Goal: Transaction & Acquisition: Book appointment/travel/reservation

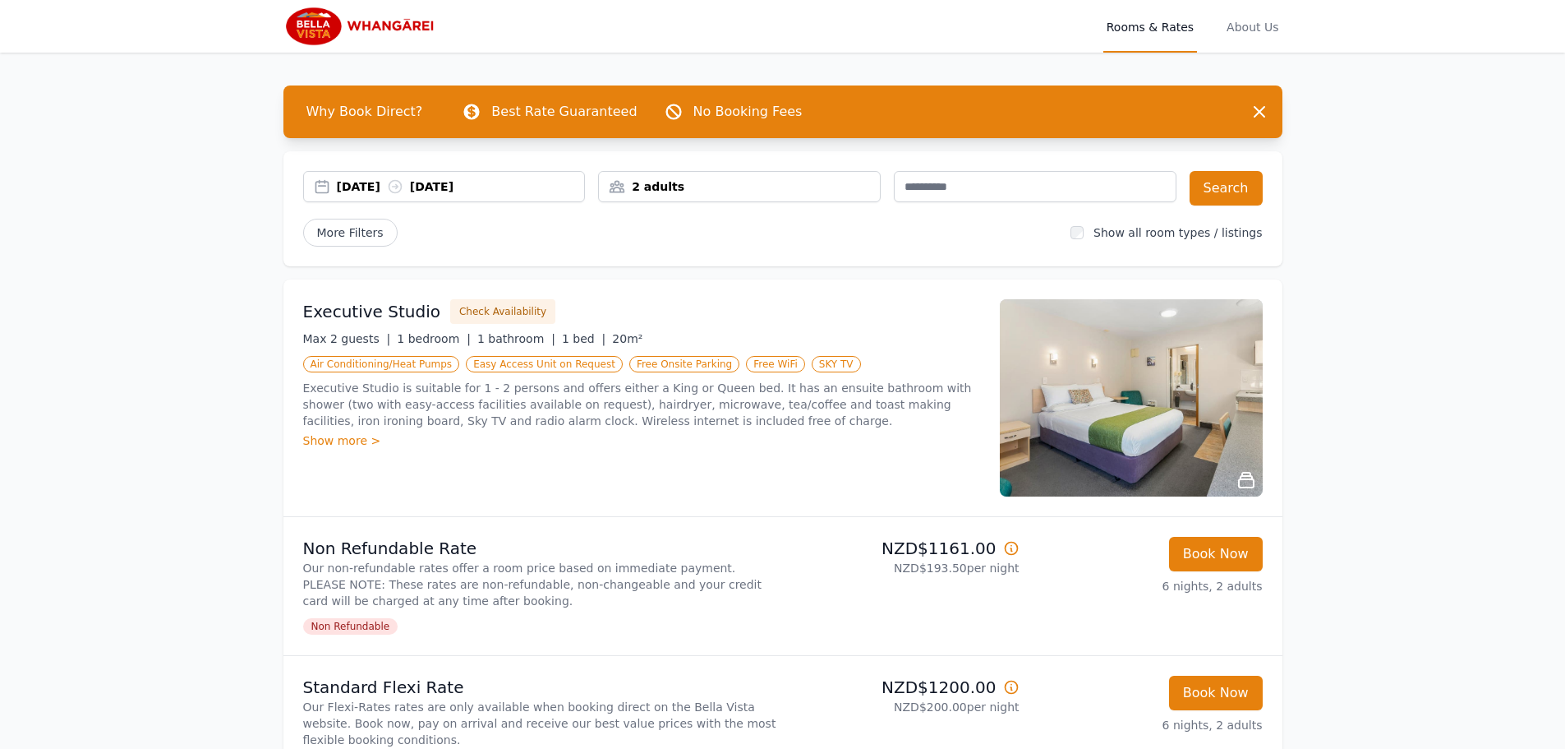
click at [872, 187] on div "2 adults" at bounding box center [739, 186] width 281 height 16
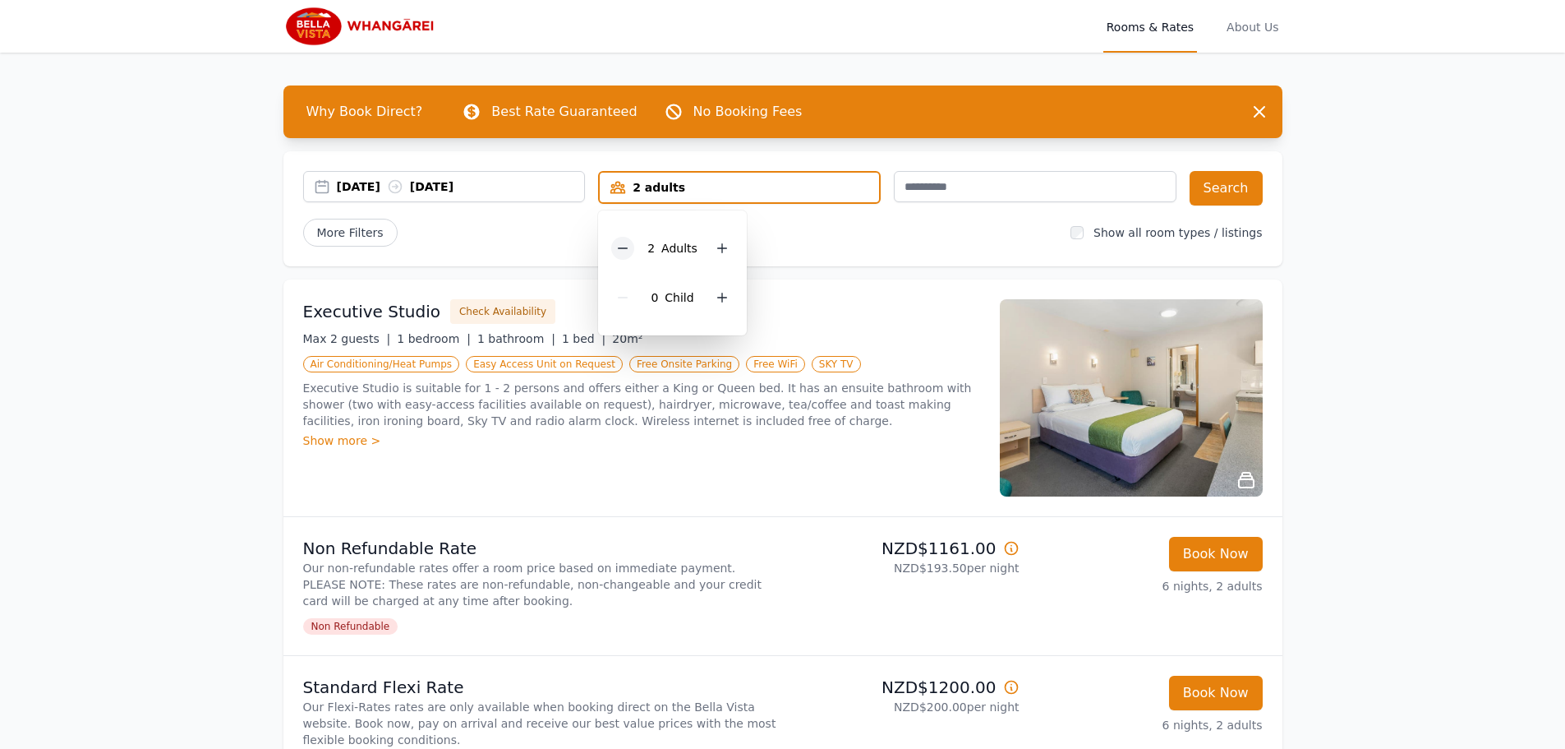
click at [625, 251] on icon at bounding box center [622, 248] width 13 height 13
click at [1238, 191] on button "Search" at bounding box center [1226, 188] width 73 height 35
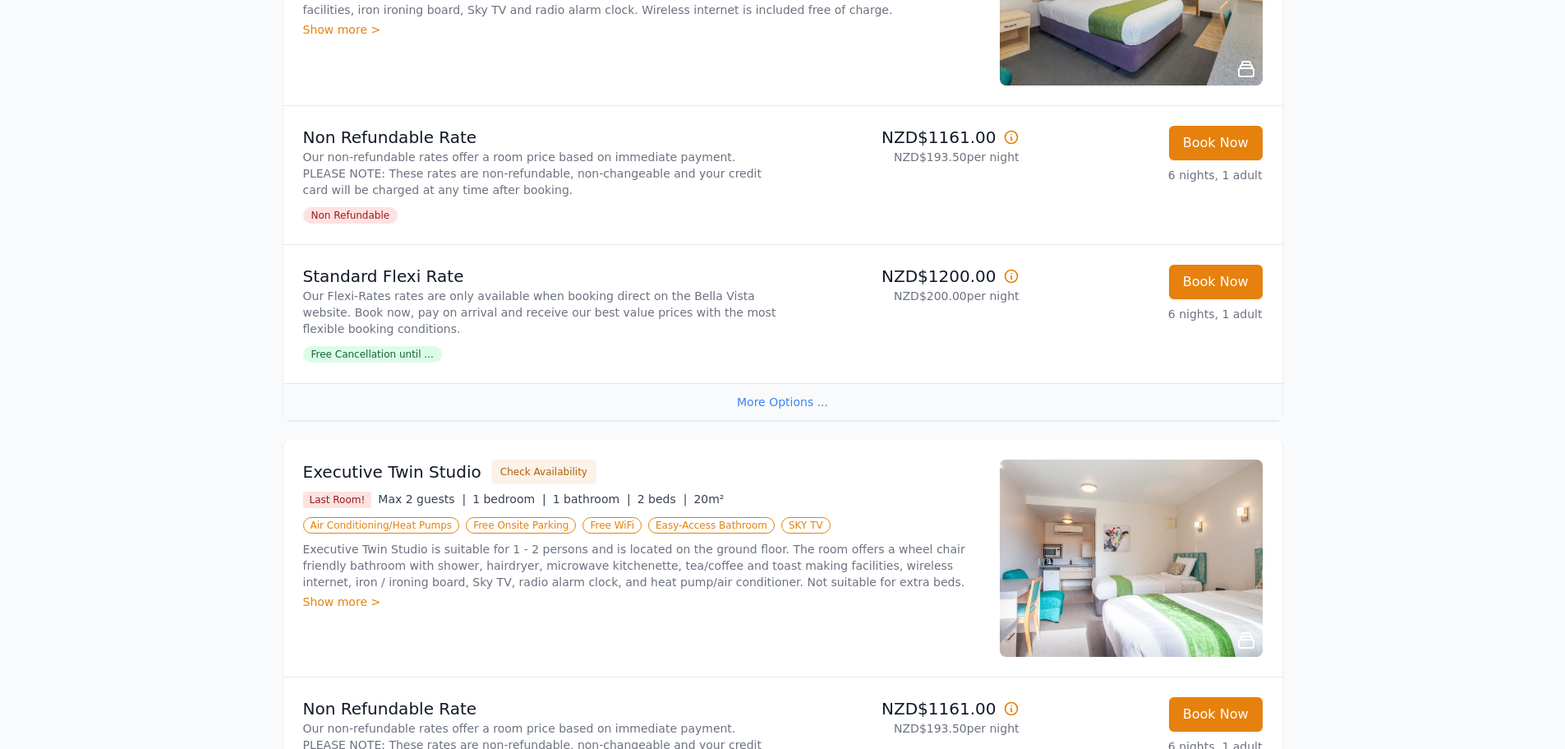
scroll to position [164, 0]
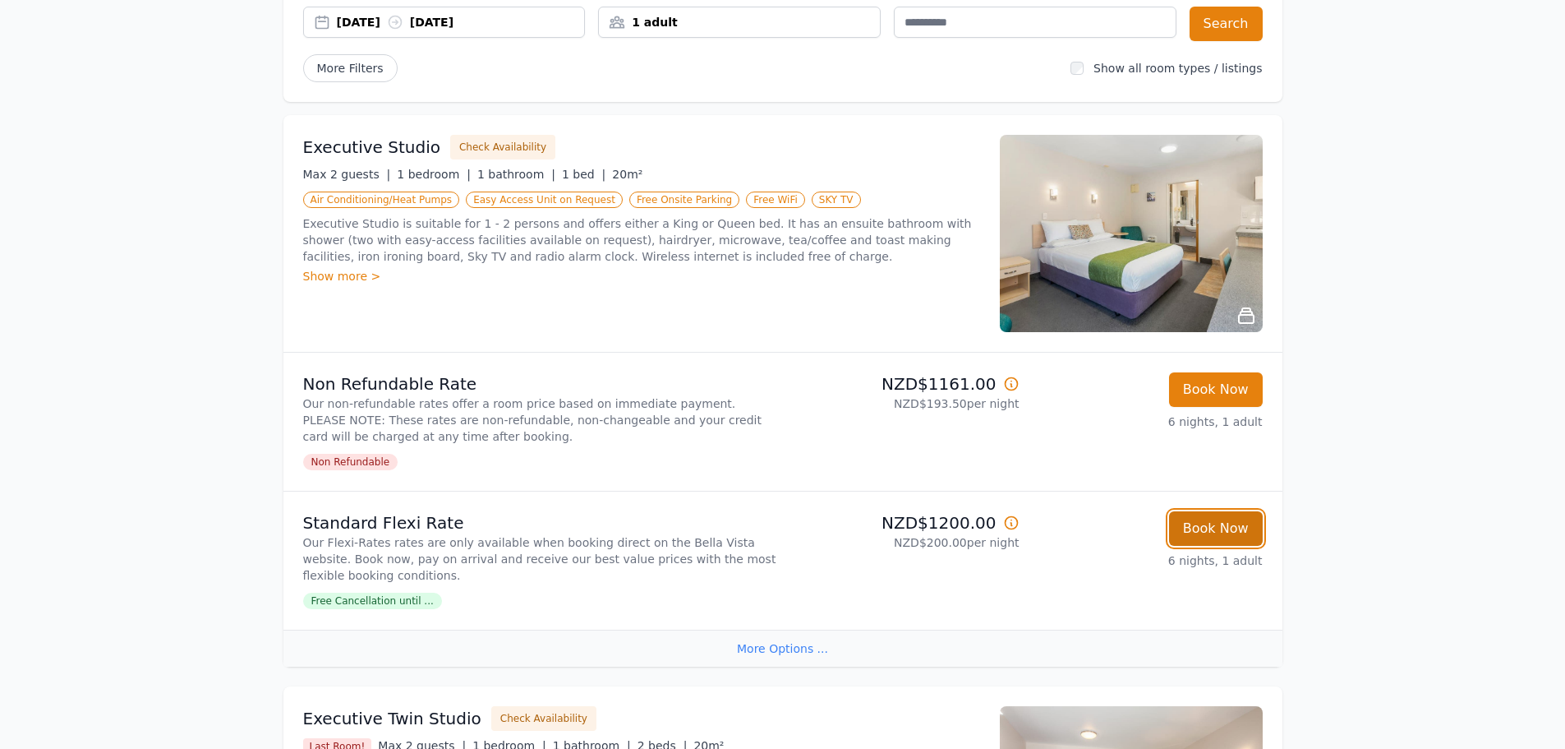
click at [1226, 531] on button "Book Now" at bounding box center [1216, 528] width 94 height 35
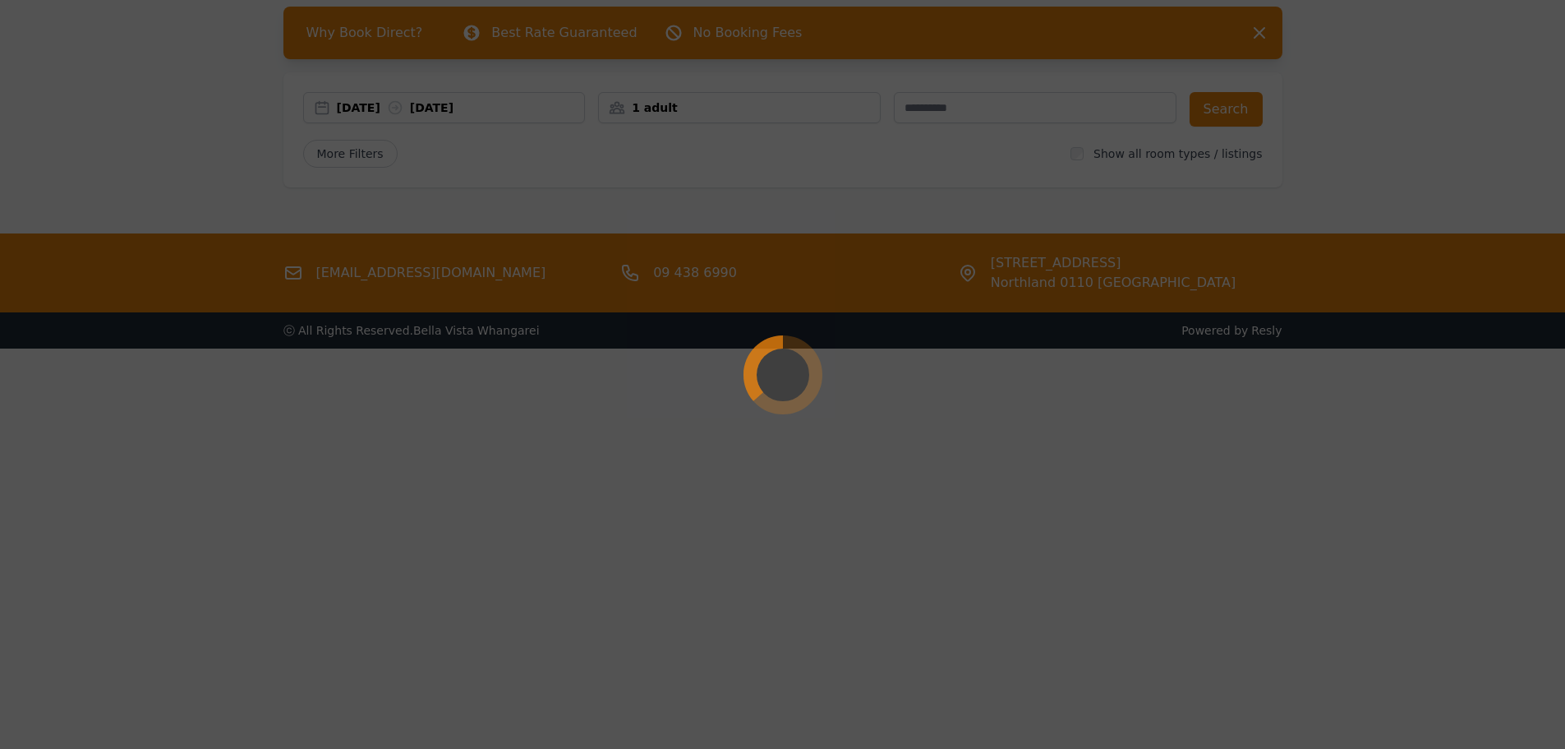
scroll to position [79, 0]
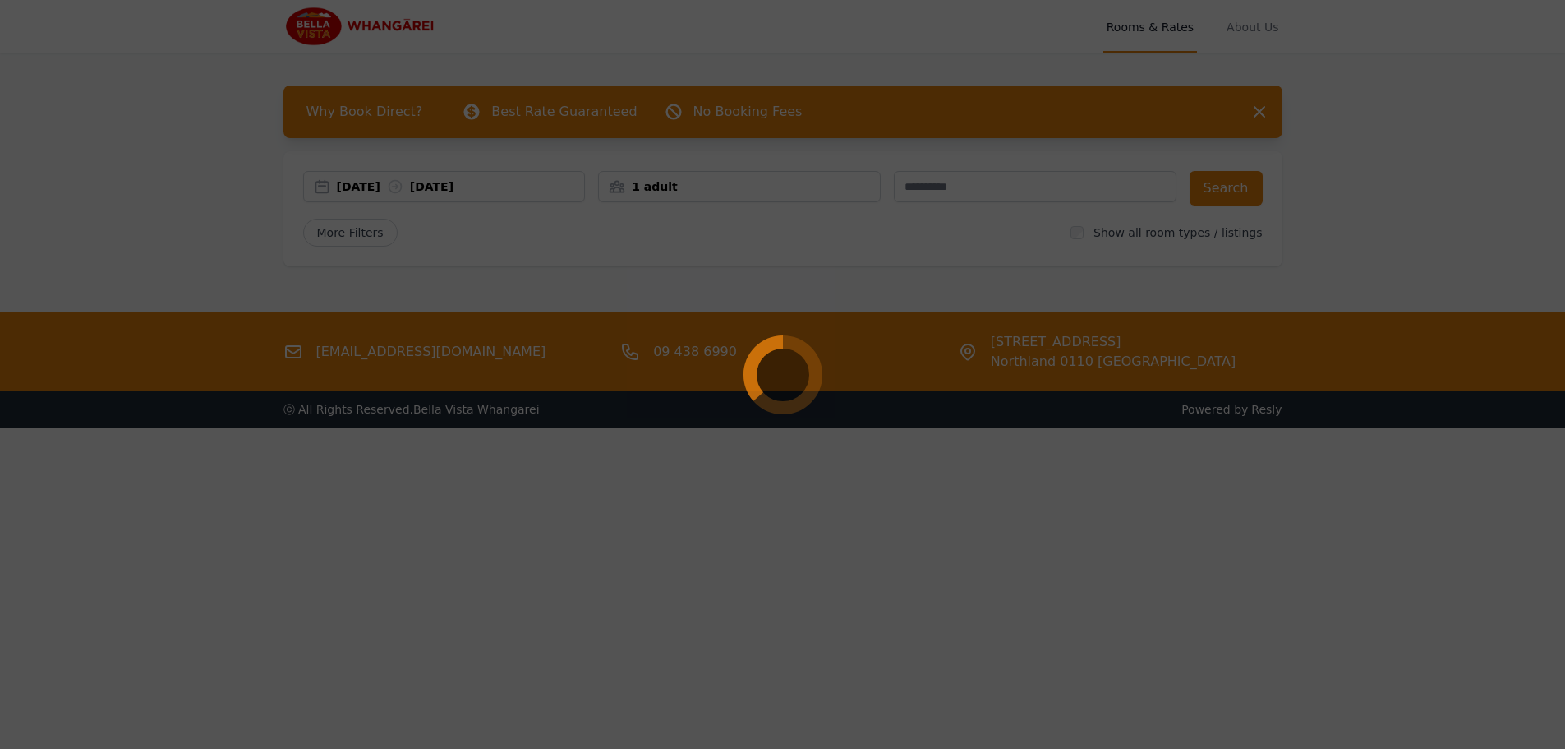
select select "**"
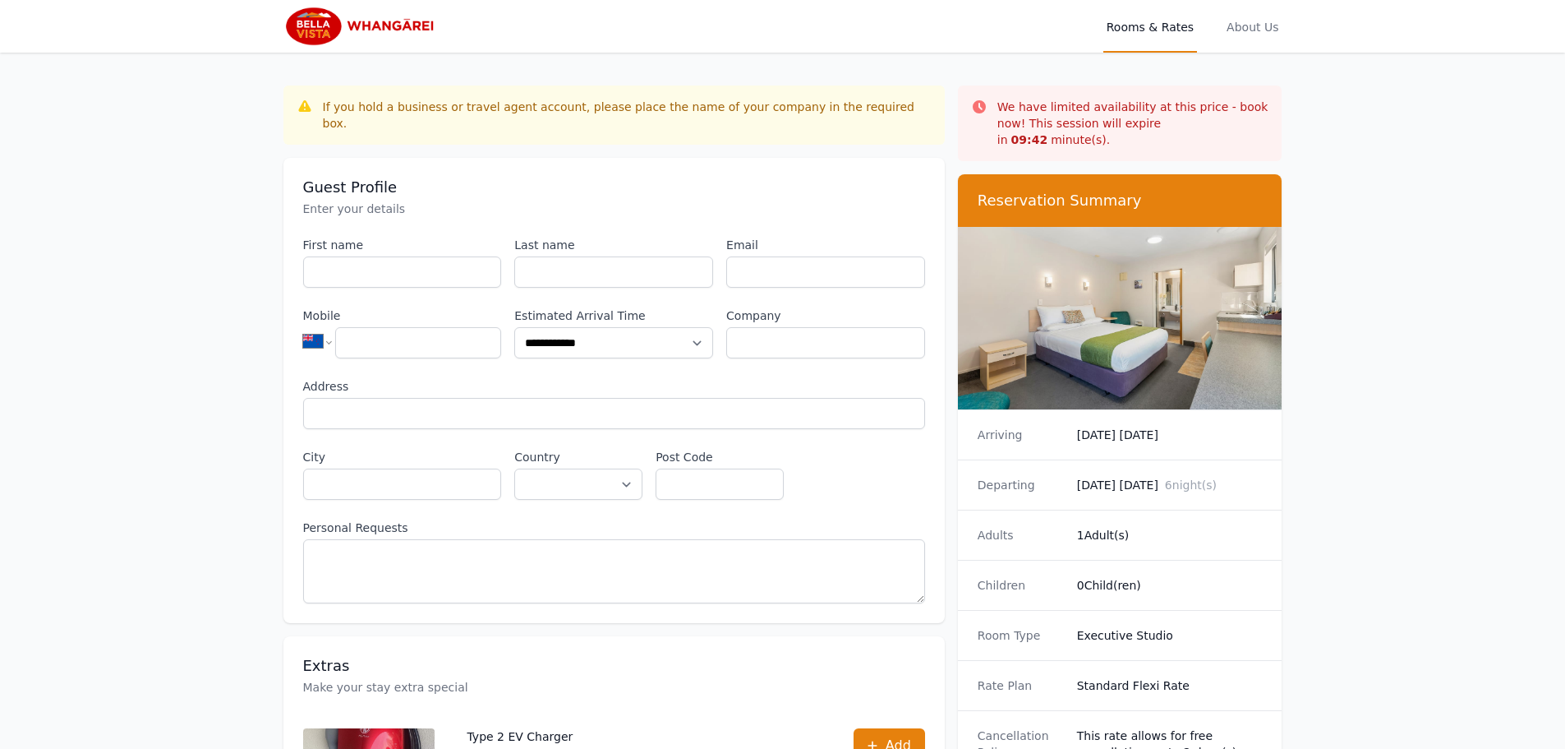
scroll to position [79, 0]
